Goal: Information Seeking & Learning: Learn about a topic

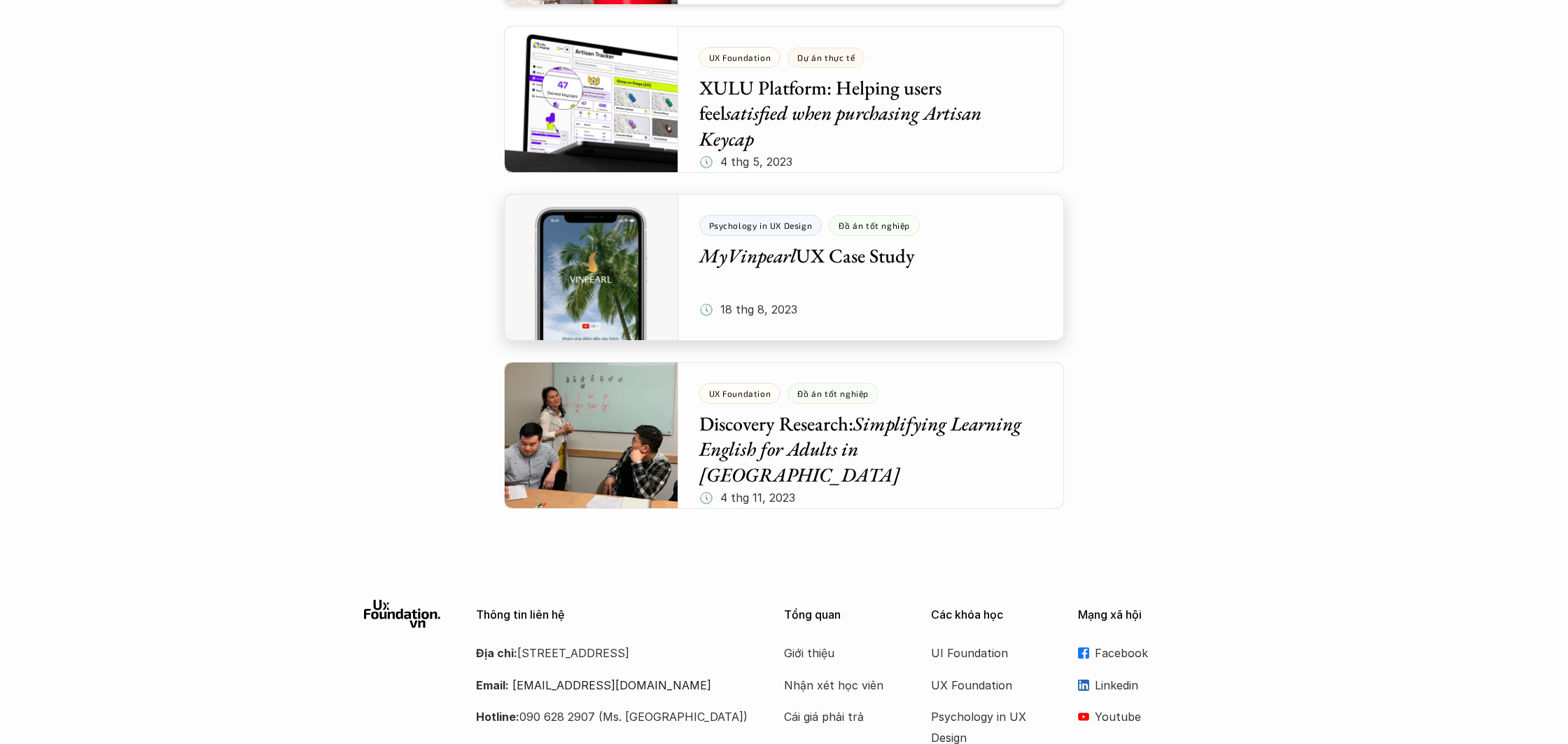
scroll to position [5810, 0]
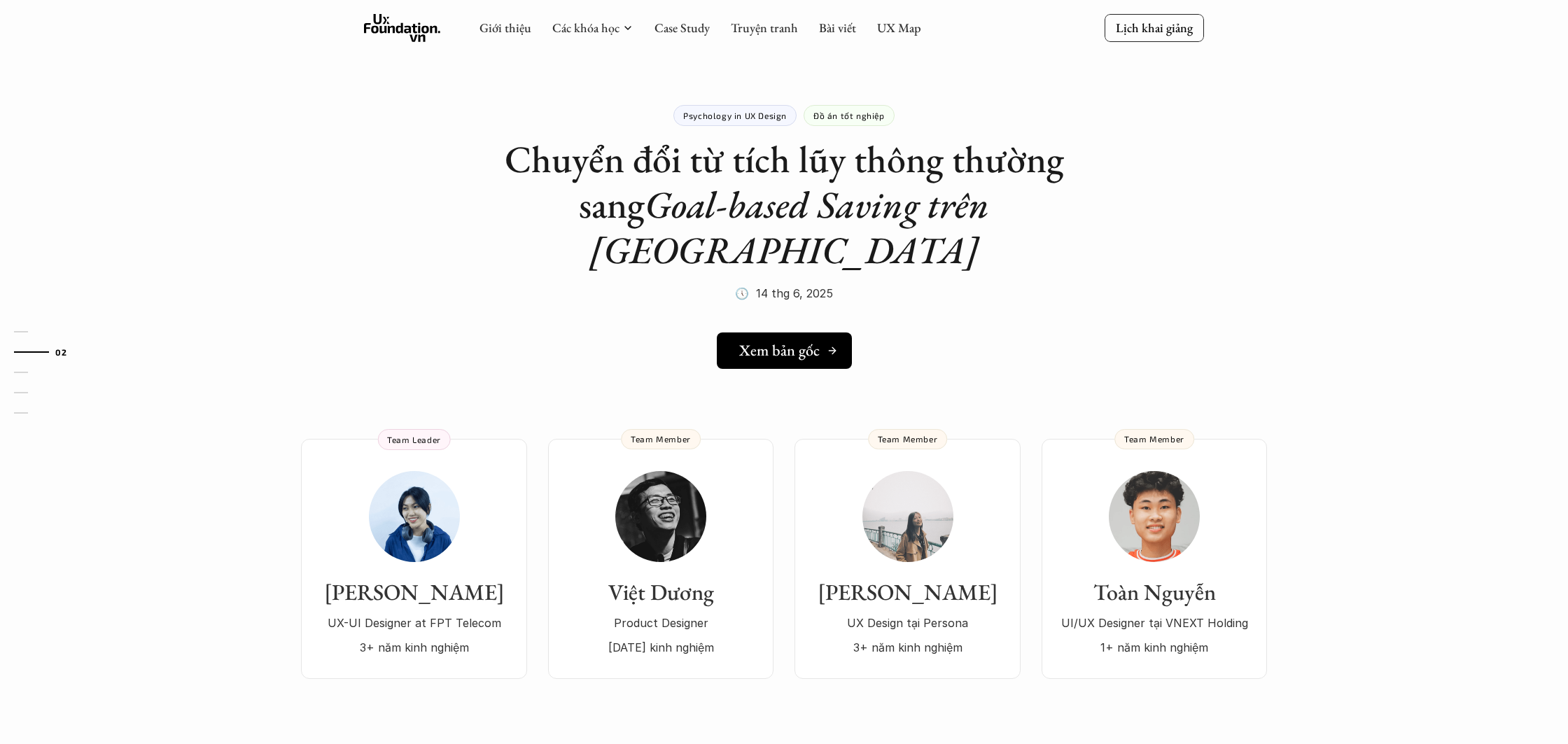
scroll to position [2, 0]
click at [800, 340] on h5 "Xem bản gốc" at bounding box center [779, 349] width 81 height 18
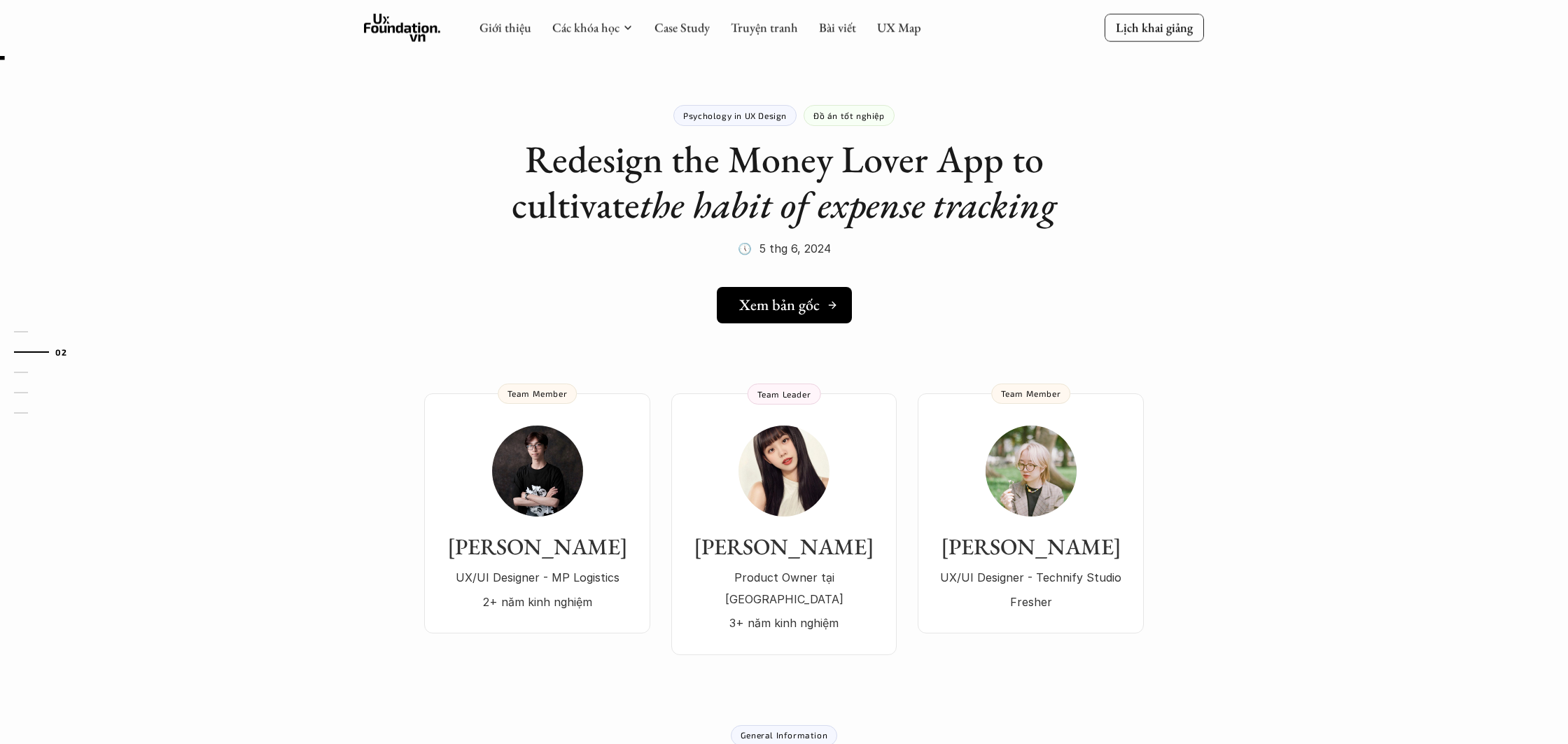
click at [768, 301] on h5 "Xem bản gốc" at bounding box center [779, 305] width 81 height 18
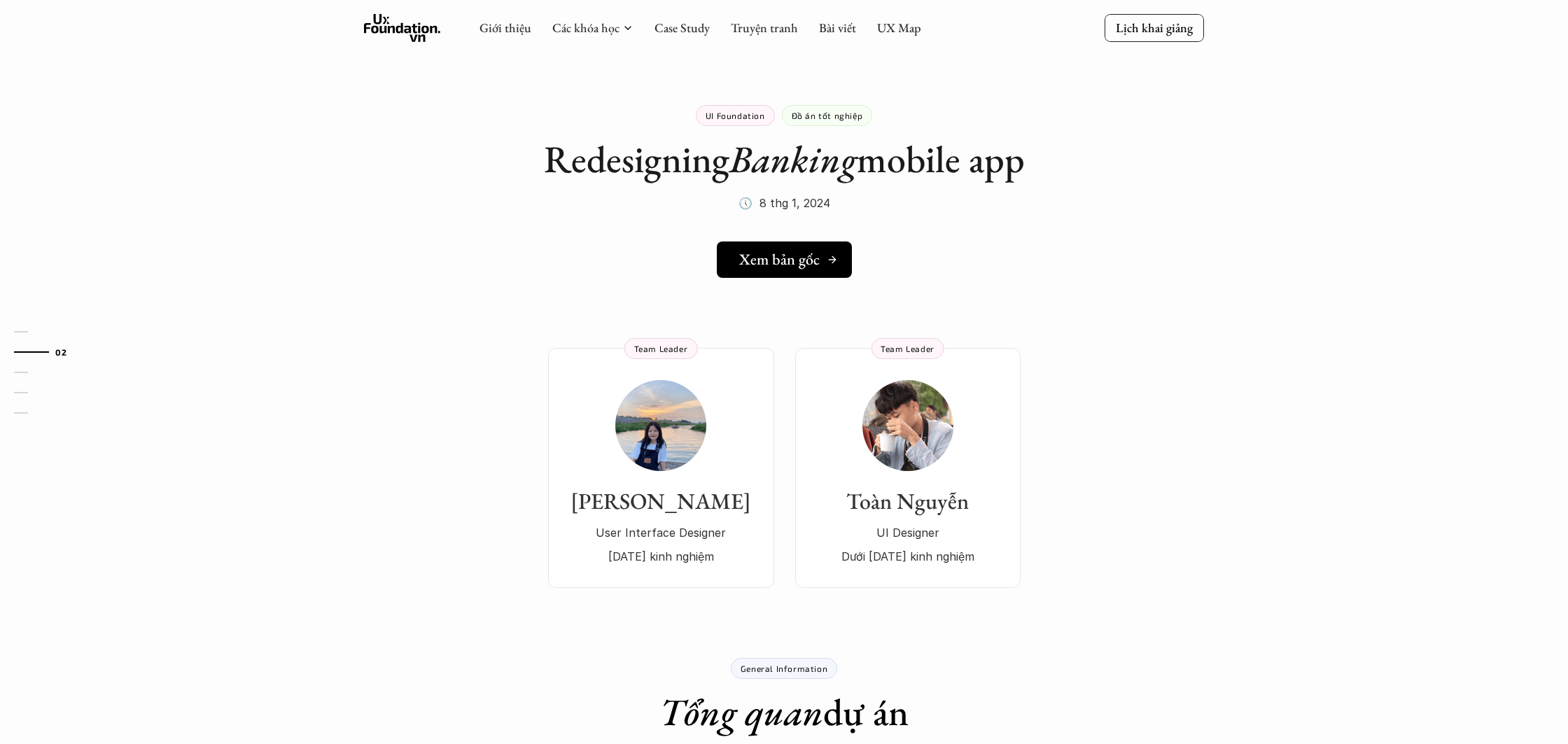
click at [768, 269] on link "Xem bản gốc" at bounding box center [784, 260] width 135 height 37
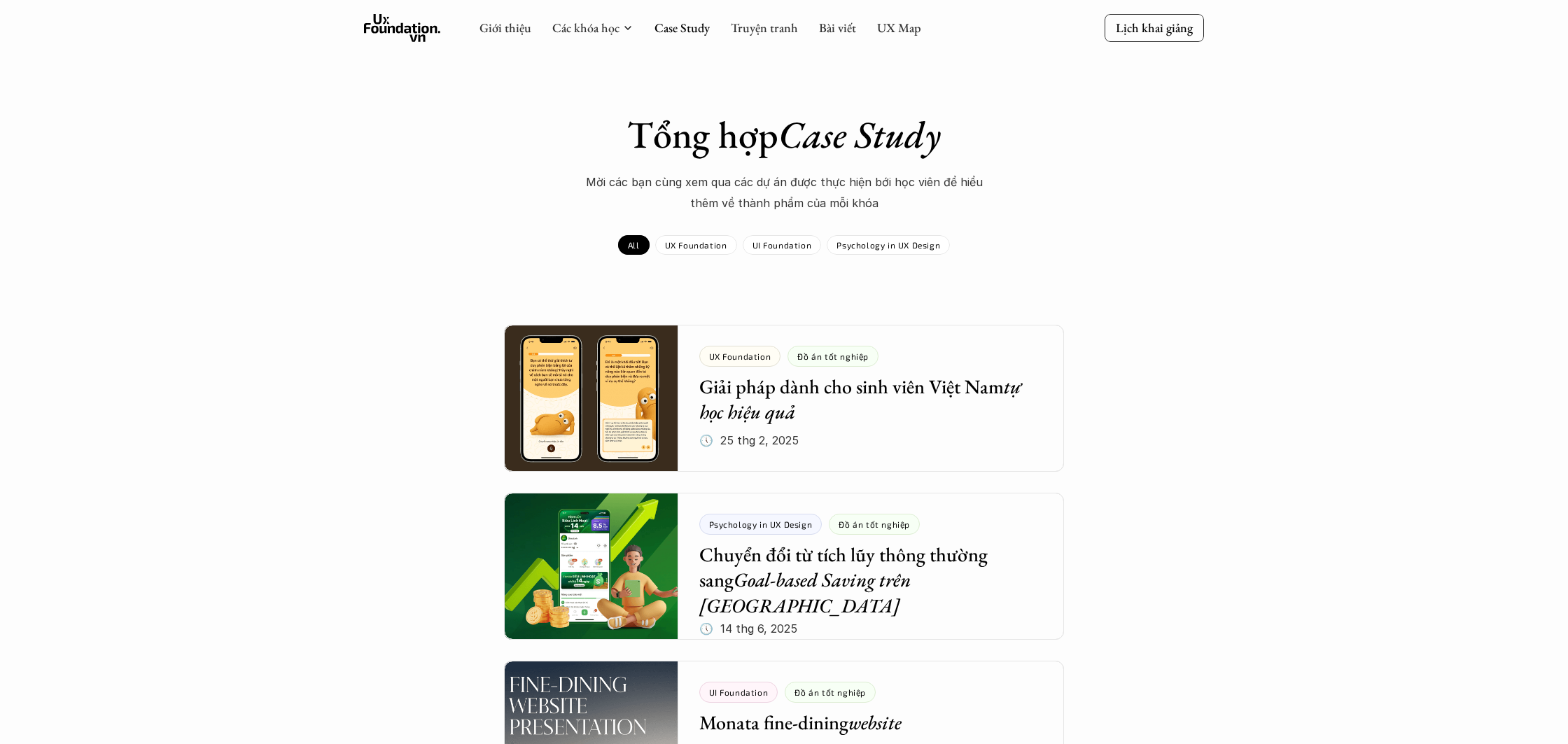
scroll to position [5810, 0]
